Goal: Navigation & Orientation: Find specific page/section

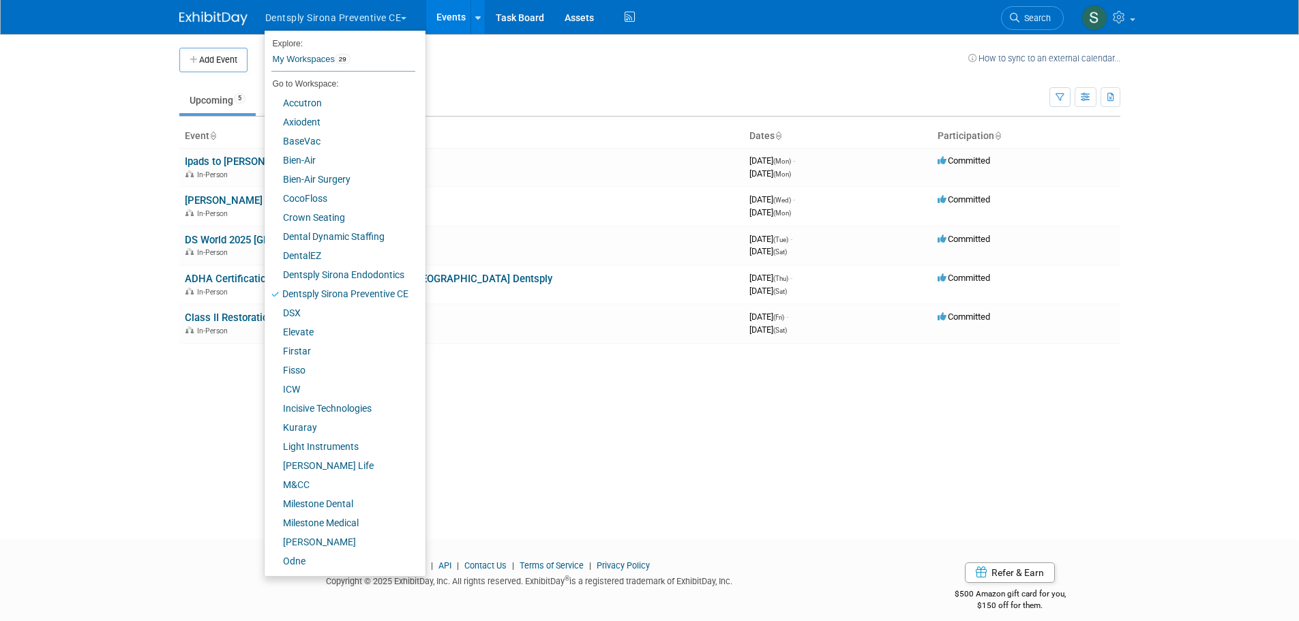
click at [485, 93] on ul "Upcoming 5 Past 93 All Events 98 Past and Upcoming Grouped Annually Events grou…" at bounding box center [614, 101] width 870 height 31
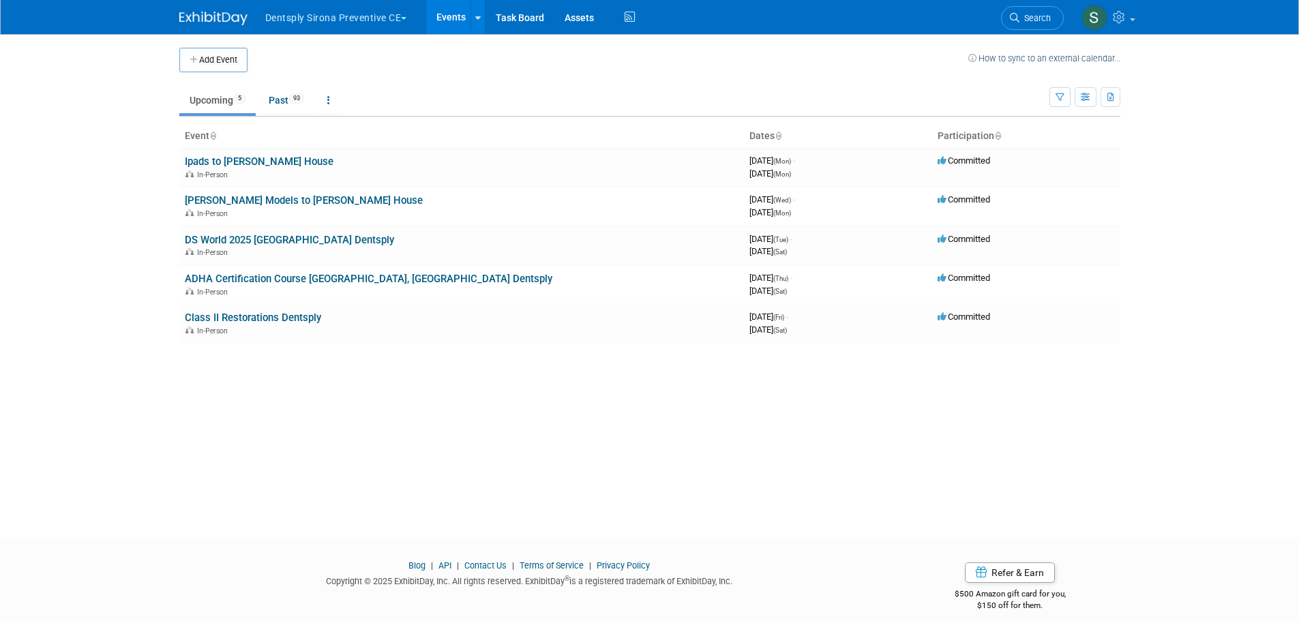
click at [379, 17] on button "Dentsply Sirona Preventive CE" at bounding box center [344, 15] width 160 height 30
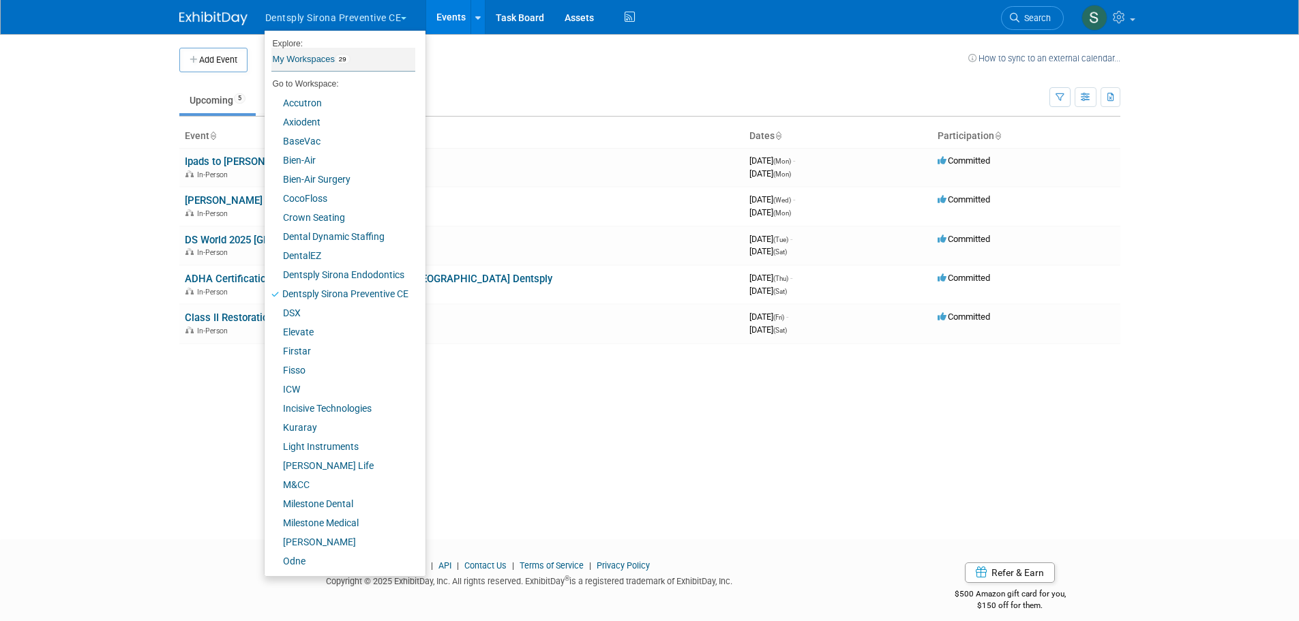
click at [344, 57] on span "29" at bounding box center [343, 59] width 16 height 11
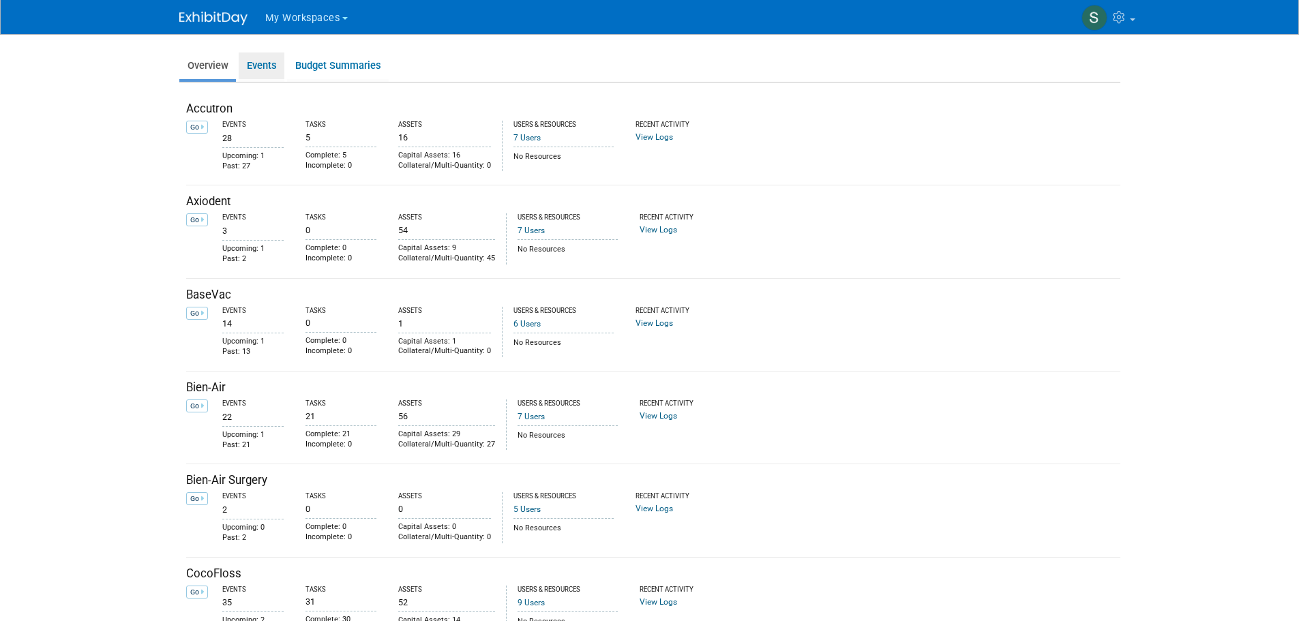
click at [254, 65] on link "Events" at bounding box center [262, 65] width 46 height 27
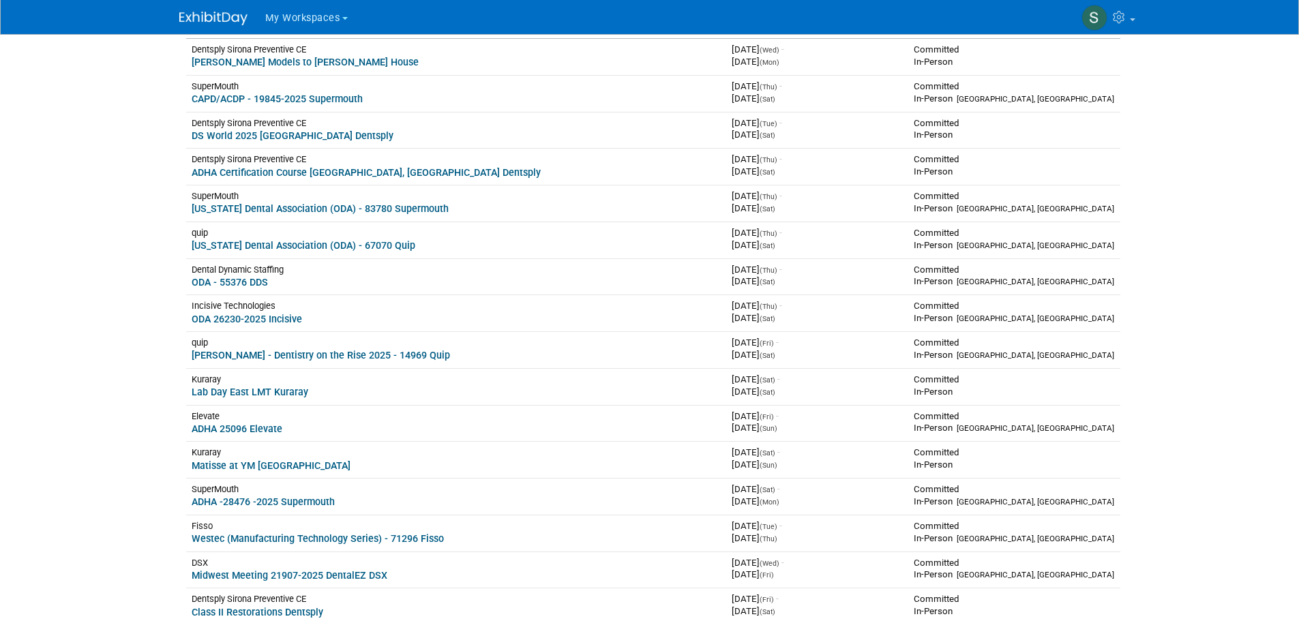
scroll to position [136, 0]
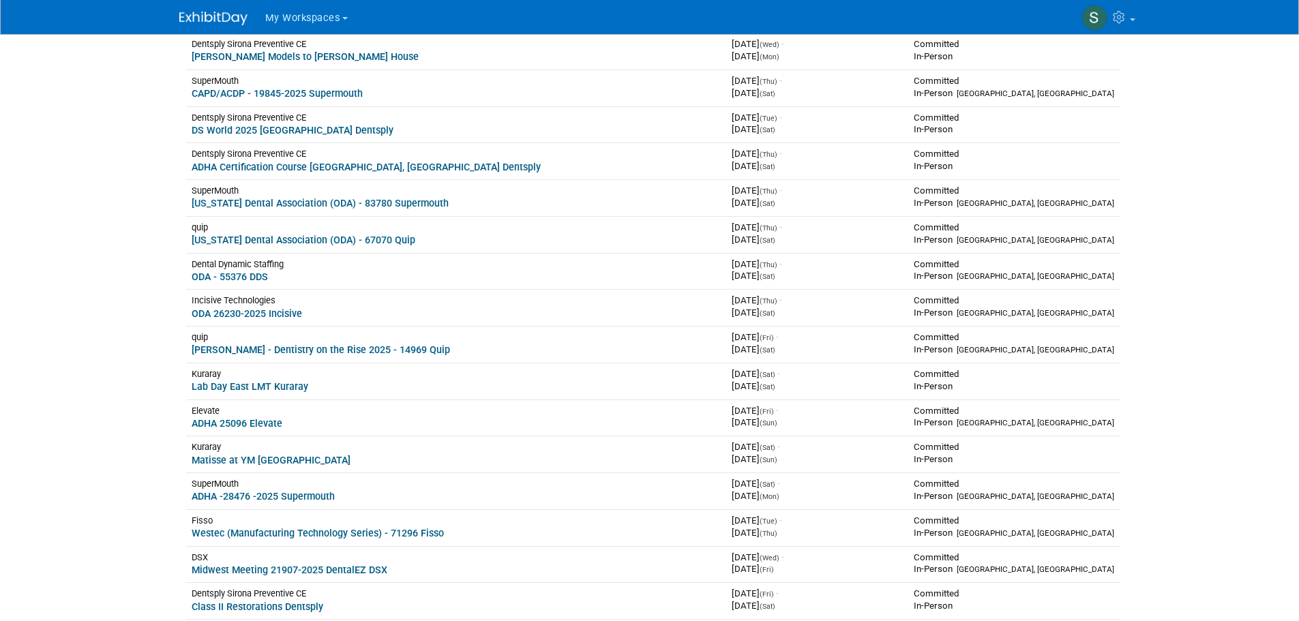
click at [259, 425] on link "ADHA 25096 Elevate" at bounding box center [237, 423] width 91 height 11
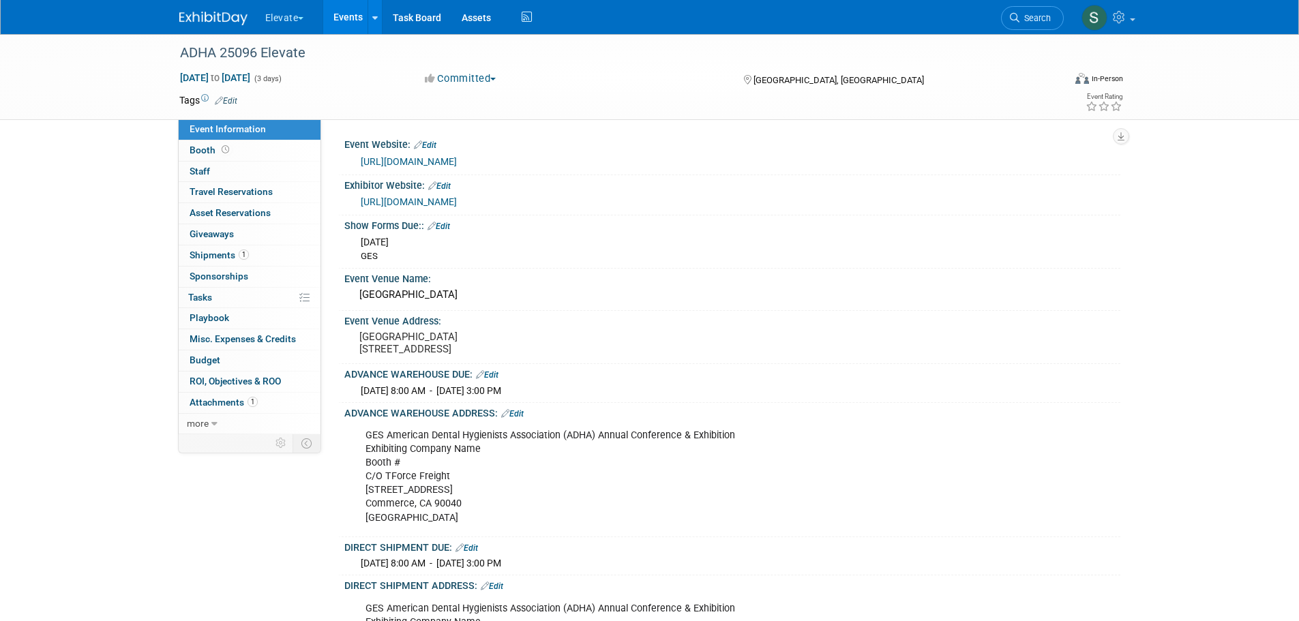
click at [198, 210] on span "Asset Reservations 0" at bounding box center [229, 212] width 81 height 11
